Goal: Information Seeking & Learning: Find specific fact

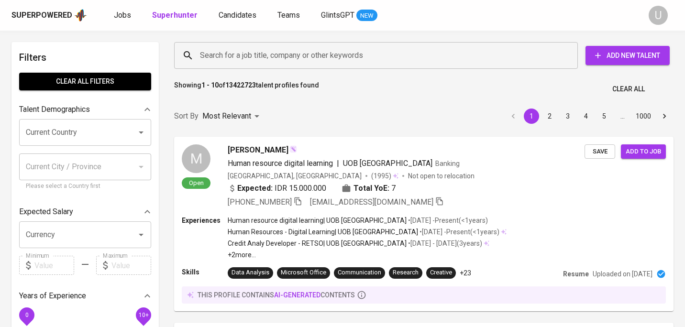
click at [287, 62] on input "Search for a job title, company or other keywords" at bounding box center [379, 55] width 362 height 18
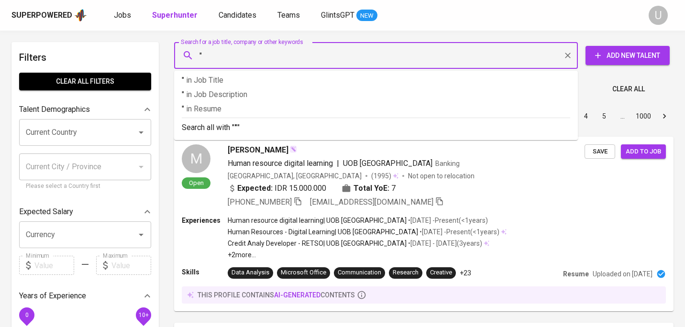
paste input "[PERSON_NAME]"
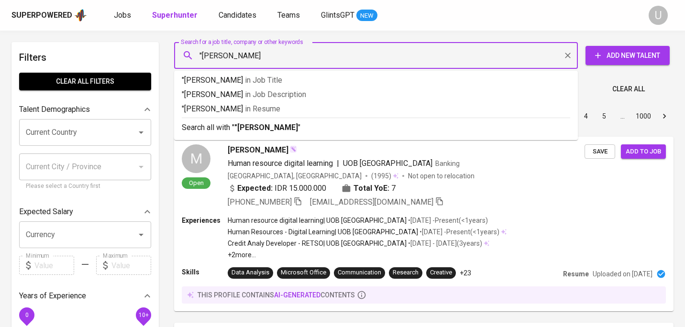
type input ""[PERSON_NAME]""
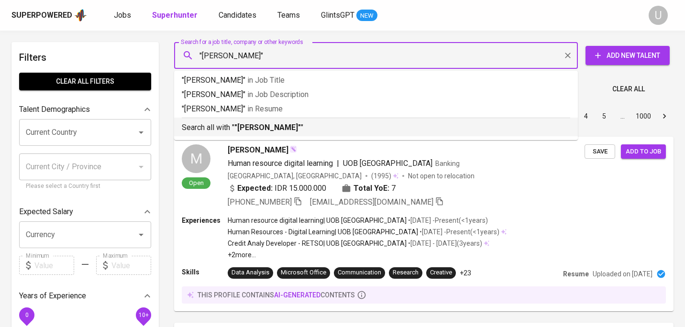
click at [297, 129] on p "Search all with " "Afi Rizqi Zakaria" "" at bounding box center [376, 127] width 388 height 11
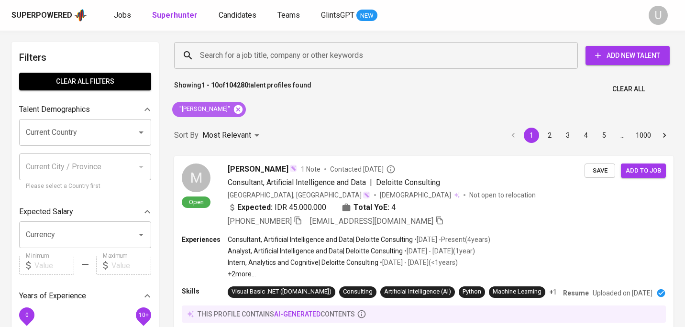
click at [239, 110] on icon at bounding box center [238, 109] width 9 height 9
click at [231, 62] on input "Search for a job title, company or other keywords" at bounding box center [379, 55] width 362 height 18
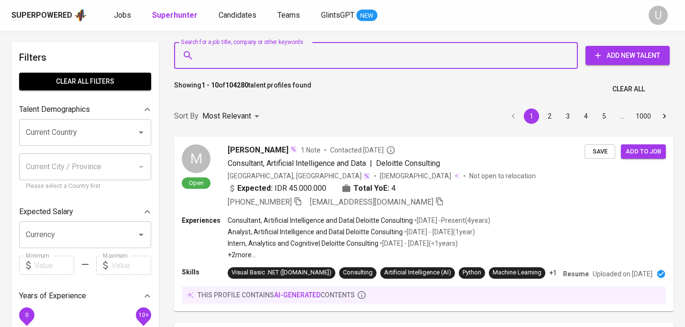
paste input "Muhammad Firjon"
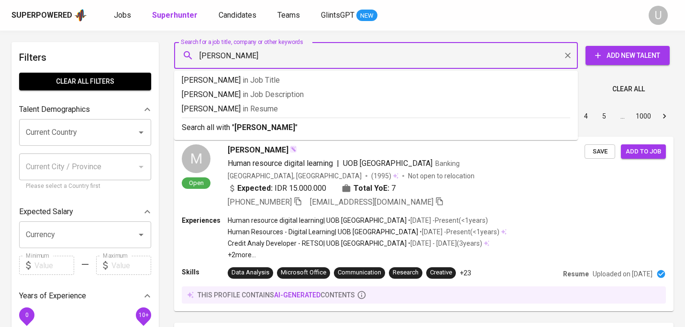
click at [196, 55] on div "Muhammad Firjon Search for a job title, company or other keywords" at bounding box center [376, 55] width 404 height 27
click at [201, 56] on input "Muhammad Firjon" at bounding box center [379, 55] width 362 height 18
click at [269, 53] on input ""Muhammad Firjon" at bounding box center [379, 55] width 362 height 18
type input ""Muhammad Firjon""
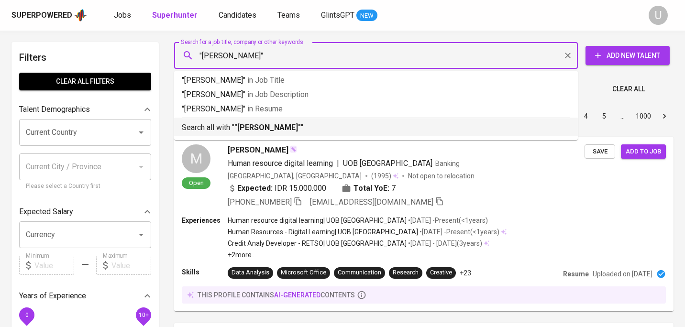
click at [269, 130] on b ""Muhammad Firjon"" at bounding box center [267, 127] width 66 height 9
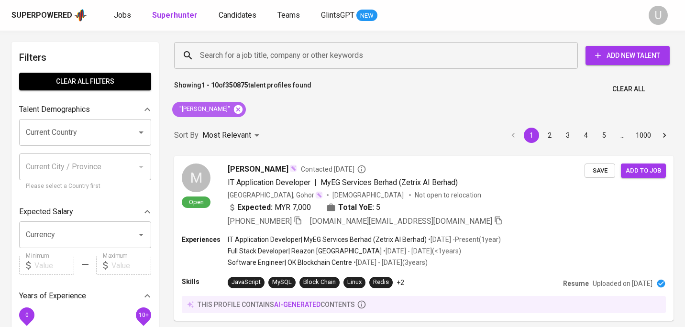
click at [243, 110] on icon at bounding box center [238, 109] width 11 height 11
click at [246, 50] on input "Search for a job title, company or other keywords" at bounding box center [379, 55] width 362 height 18
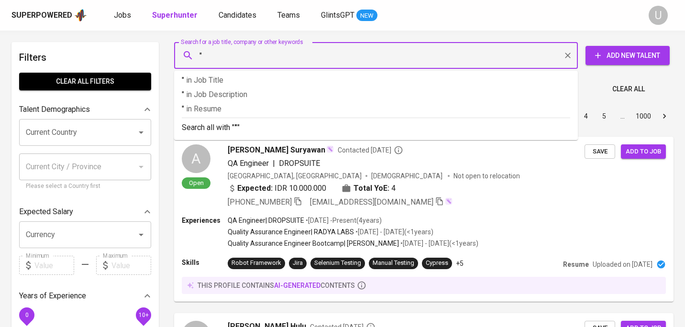
paste input "[PERSON_NAME]"
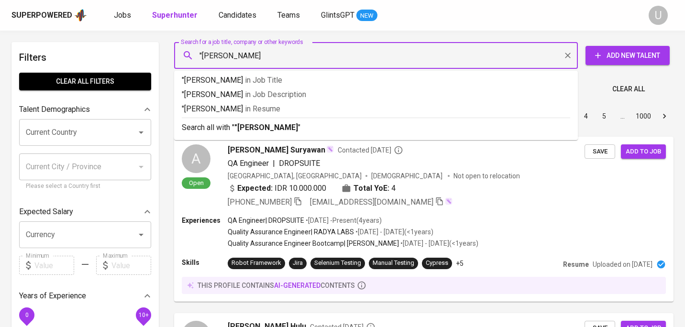
type input ""[PERSON_NAME]""
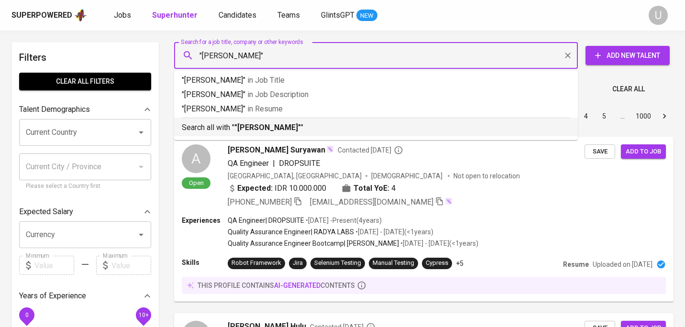
click at [277, 130] on b ""[PERSON_NAME]"" at bounding box center [267, 127] width 66 height 9
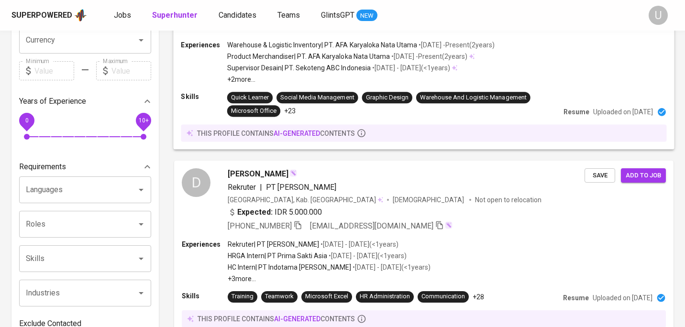
scroll to position [197, 0]
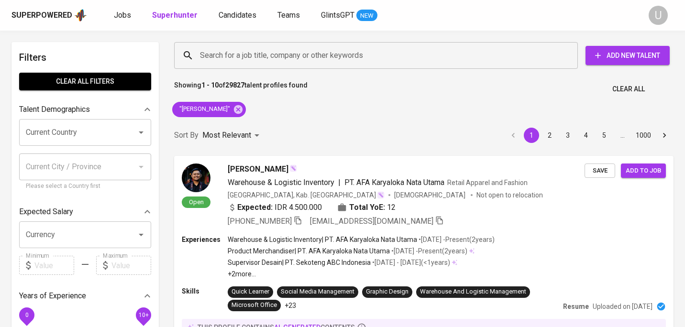
scroll to position [197, 0]
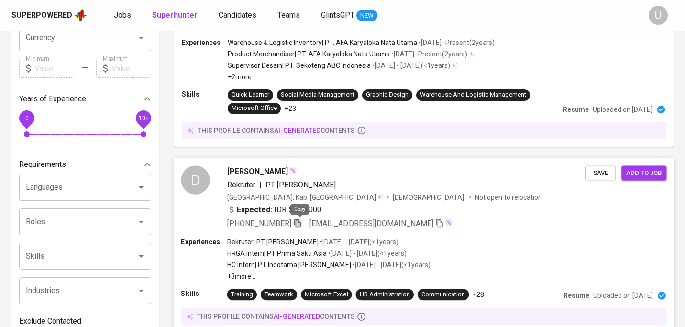
click at [297, 224] on icon "button" at bounding box center [297, 223] width 7 height 8
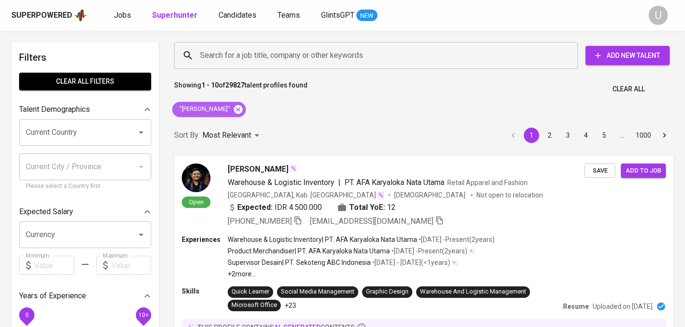
click at [234, 109] on icon at bounding box center [238, 109] width 9 height 9
click at [238, 61] on input "Search for a job title, company or other keywords" at bounding box center [379, 55] width 362 height 18
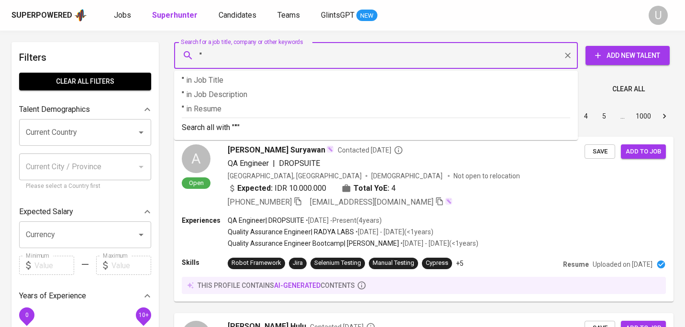
paste input "Nur [PERSON_NAME]"
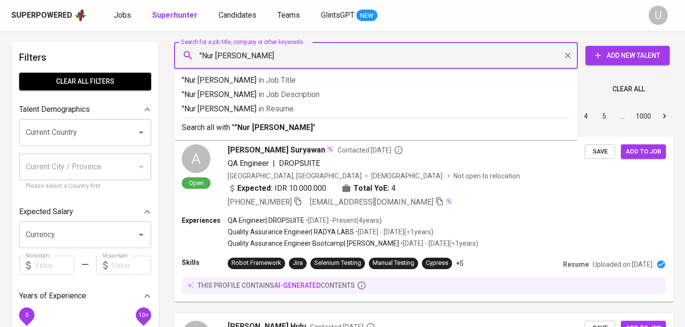
type input ""Nur [PERSON_NAME]""
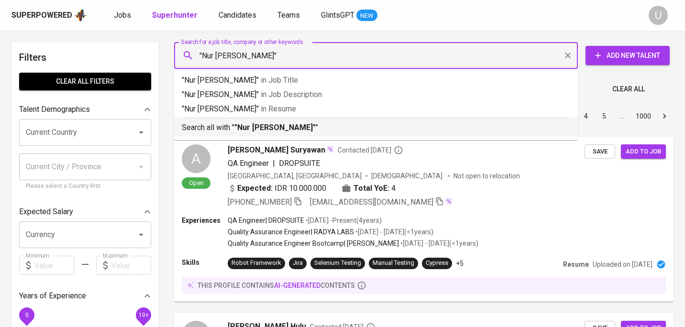
click at [256, 130] on b ""Nur [PERSON_NAME]"" at bounding box center [274, 127] width 81 height 9
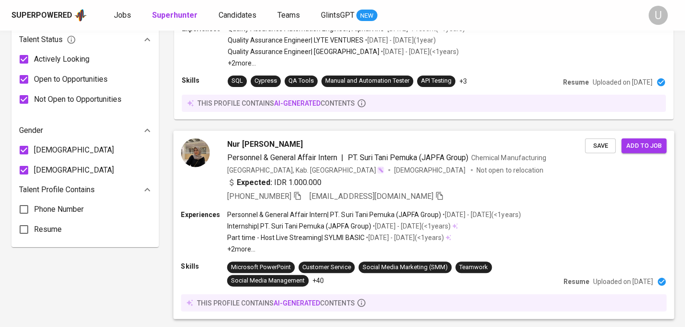
scroll to position [584, 0]
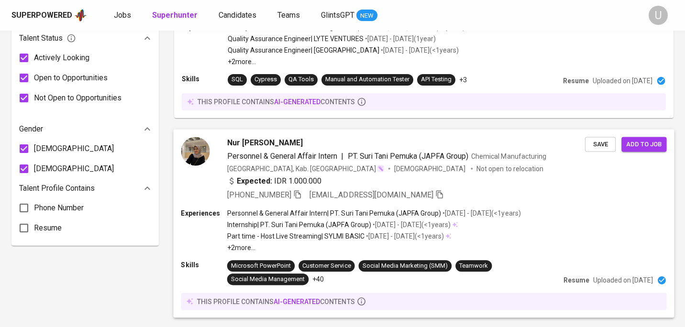
click at [331, 181] on div "Expected: IDR 1.000.000" at bounding box center [406, 182] width 358 height 14
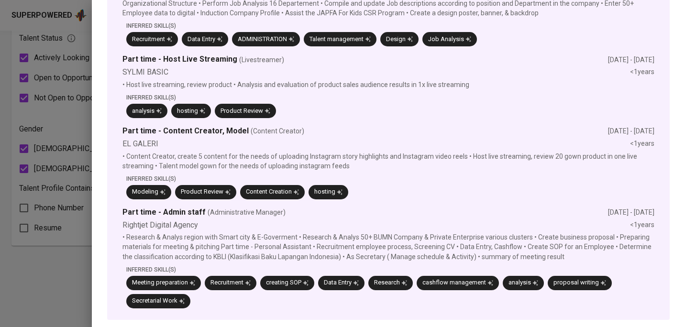
scroll to position [0, 0]
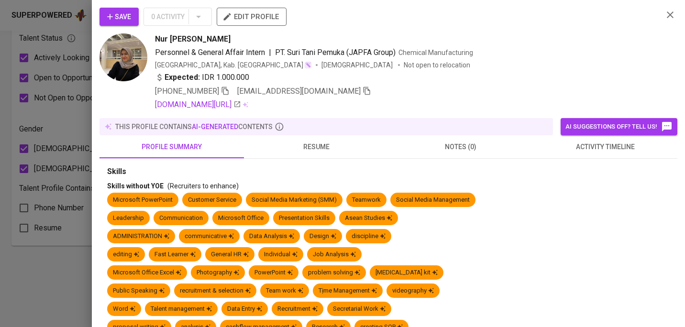
click at [313, 153] on button "resume" at bounding box center [316, 146] width 144 height 23
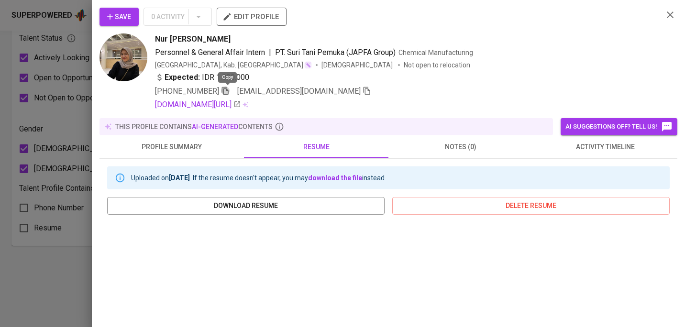
click at [227, 91] on icon "button" at bounding box center [225, 91] width 9 height 9
